Goal: Information Seeking & Learning: Learn about a topic

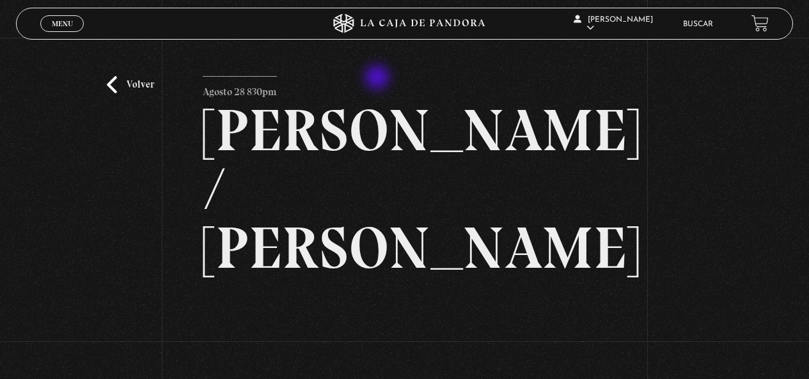
scroll to position [161, 0]
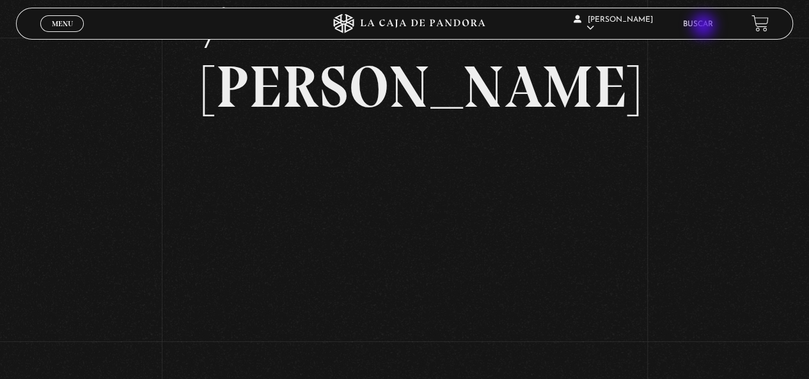
click at [705, 27] on link "Buscar" at bounding box center [698, 24] width 30 height 8
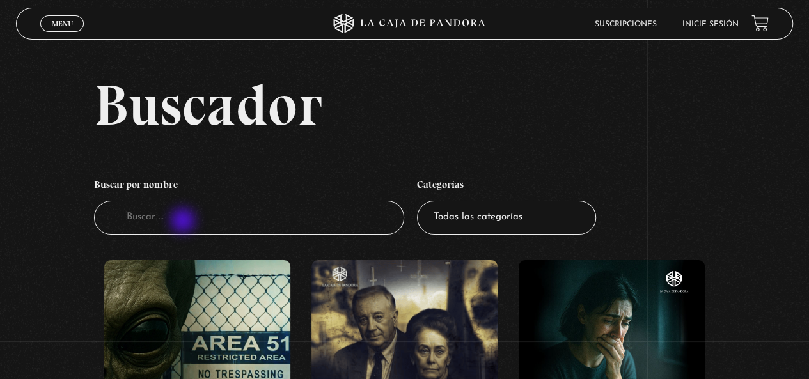
click at [184, 222] on input "Buscador" at bounding box center [249, 218] width 311 height 34
type input "nahuales"
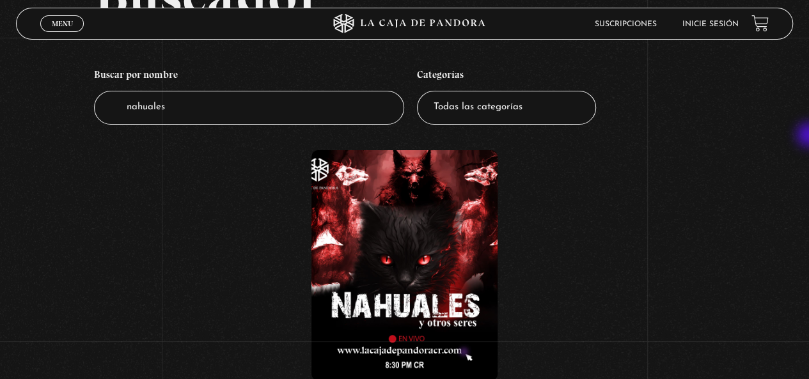
scroll to position [111, 0]
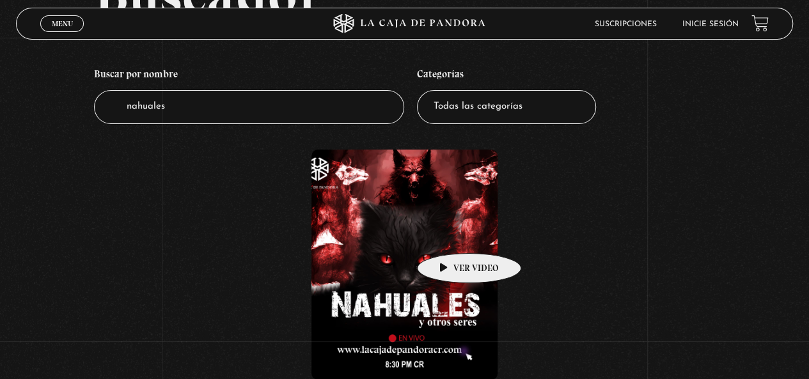
click at [449, 234] on figure at bounding box center [404, 265] width 186 height 230
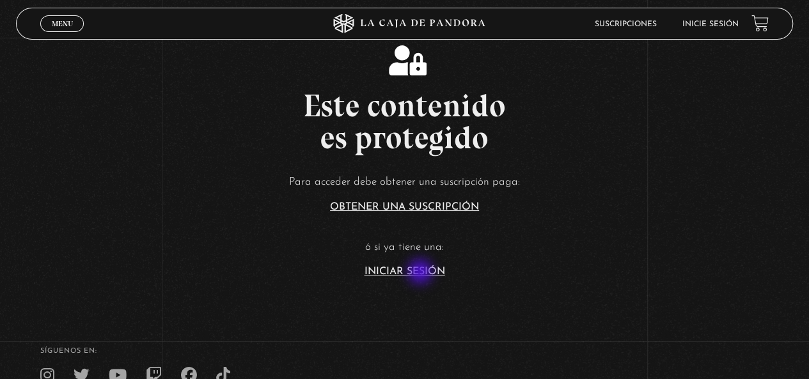
click at [421, 273] on link "Iniciar Sesión" at bounding box center [405, 272] width 81 height 10
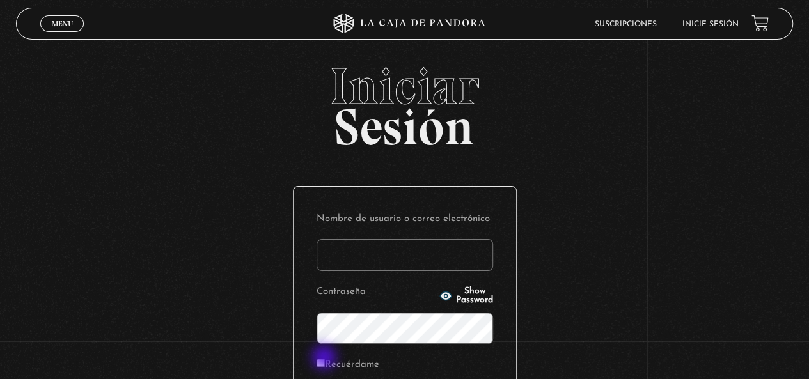
type input "lilialfa10@gmail.com"
click at [325, 361] on input "Recuérdame" at bounding box center [321, 363] width 8 height 8
checkbox input "true"
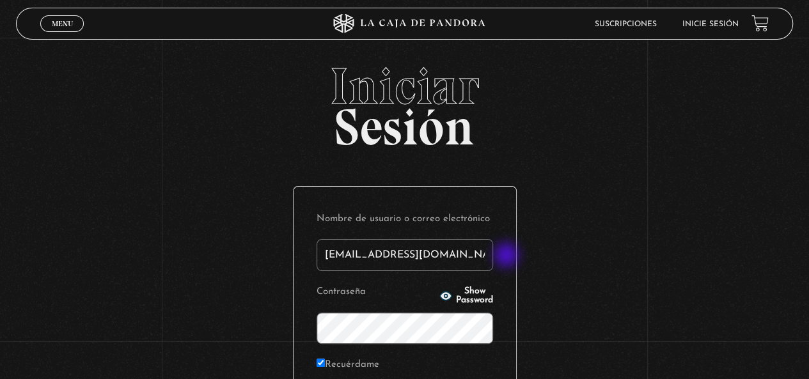
scroll to position [175, 0]
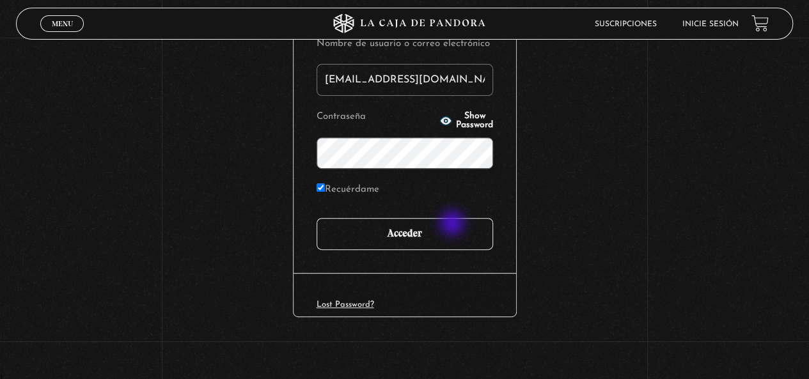
click at [453, 224] on input "Acceder" at bounding box center [405, 234] width 177 height 32
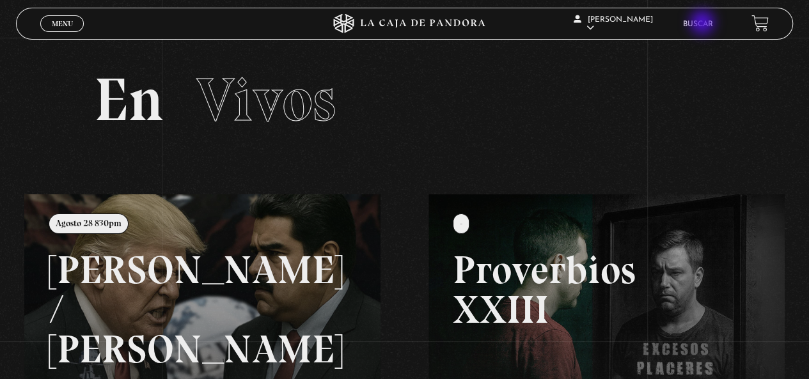
click at [703, 24] on link "Buscar" at bounding box center [698, 24] width 30 height 8
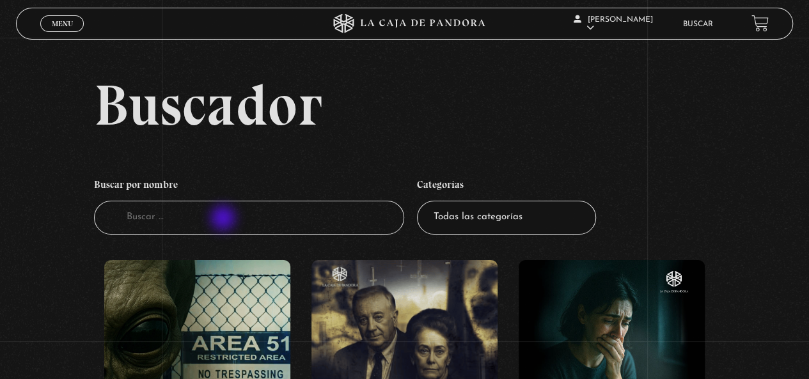
click at [224, 219] on input "Buscador" at bounding box center [249, 218] width 311 height 34
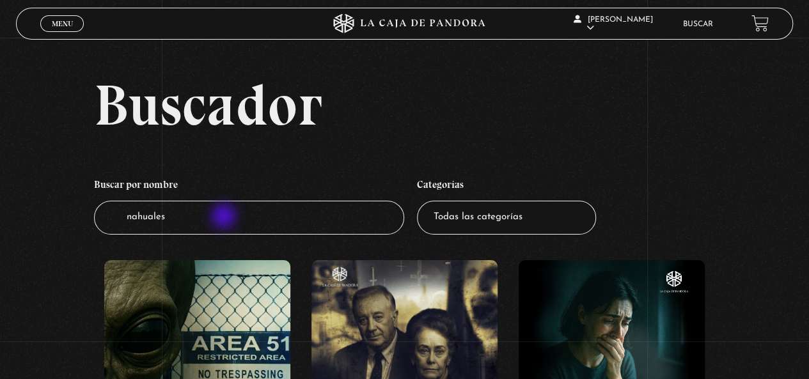
type input "nahuales"
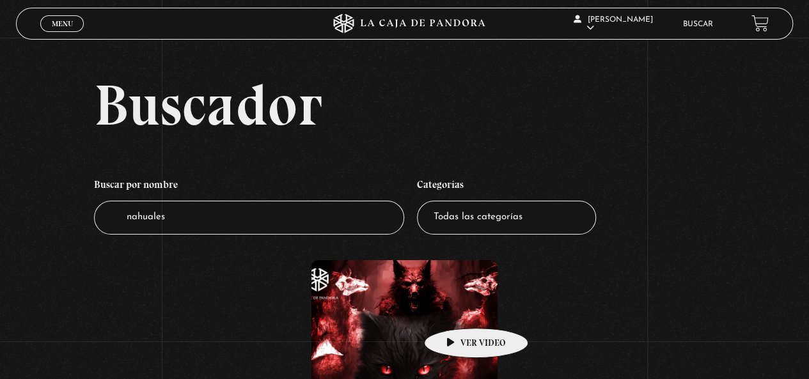
scroll to position [320, 0]
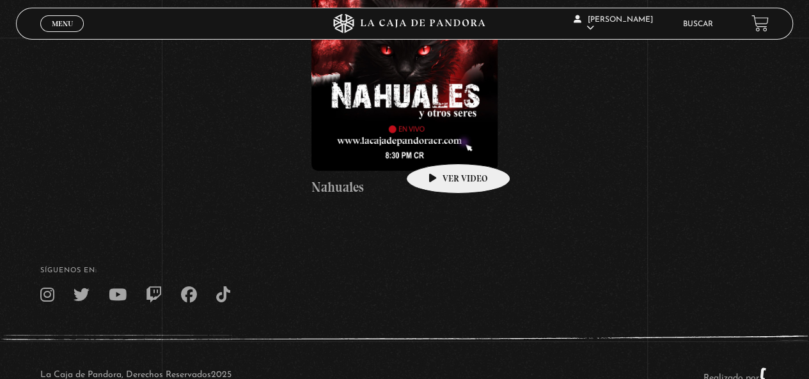
click at [436, 130] on figure at bounding box center [404, 56] width 186 height 230
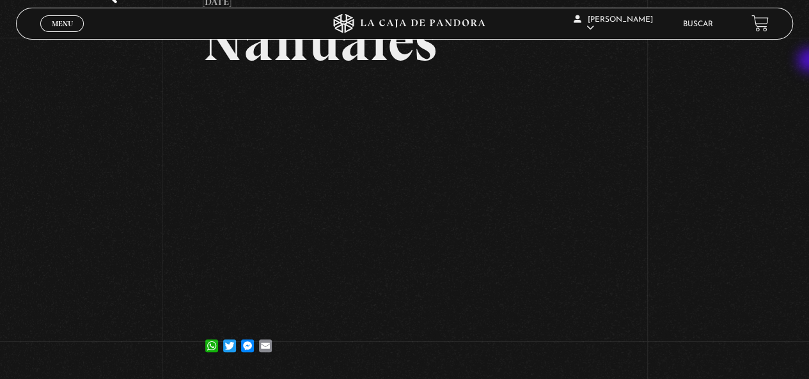
scroll to position [88, 0]
